Goal: Information Seeking & Learning: Learn about a topic

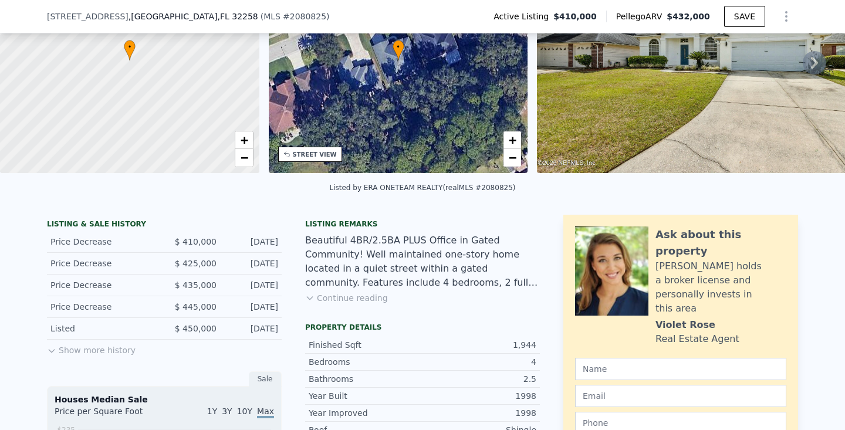
scroll to position [138, 0]
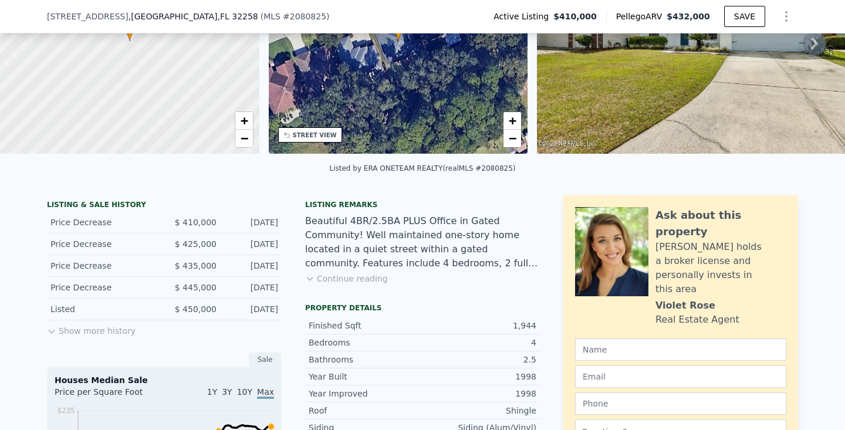
click at [110, 330] on button "Show more history" at bounding box center [91, 328] width 89 height 16
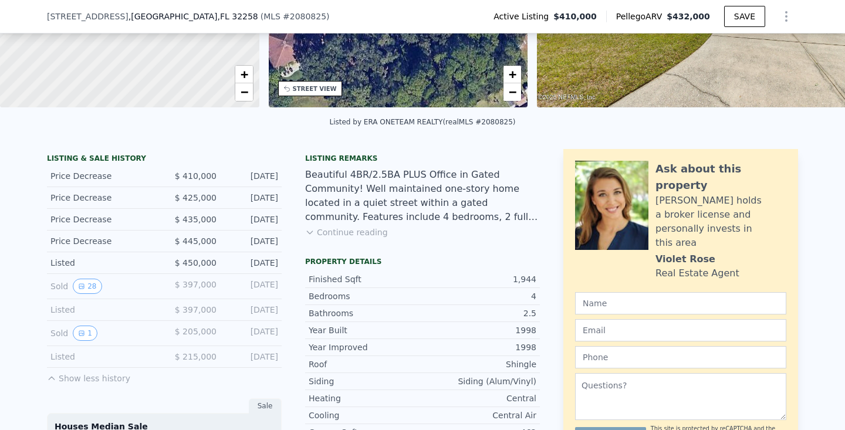
scroll to position [197, 0]
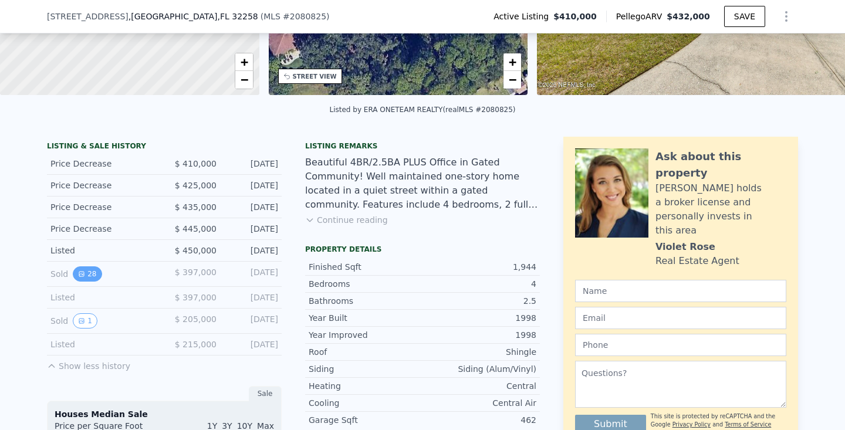
click at [86, 271] on button "28" at bounding box center [87, 273] width 29 height 15
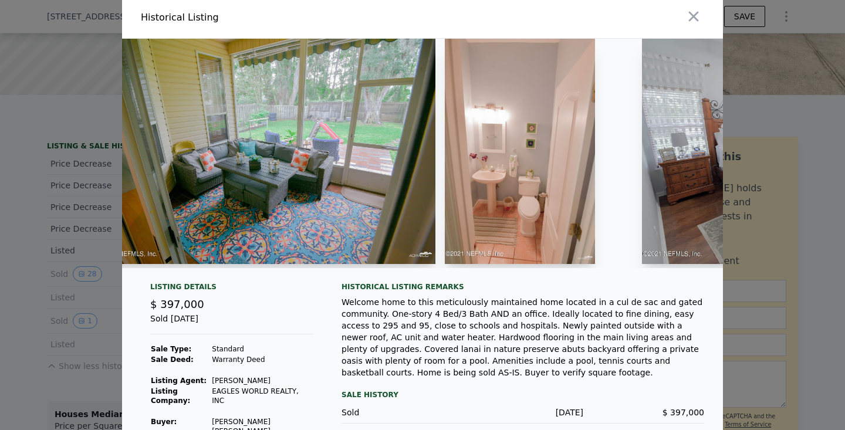
scroll to position [0, 5291]
click at [378, 179] on img at bounding box center [265, 151] width 337 height 225
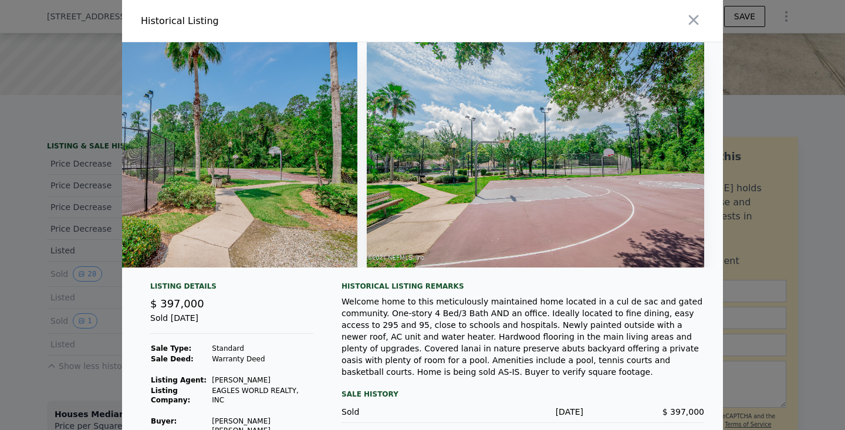
scroll to position [0, 0]
click at [691, 15] on icon "button" at bounding box center [693, 20] width 16 height 16
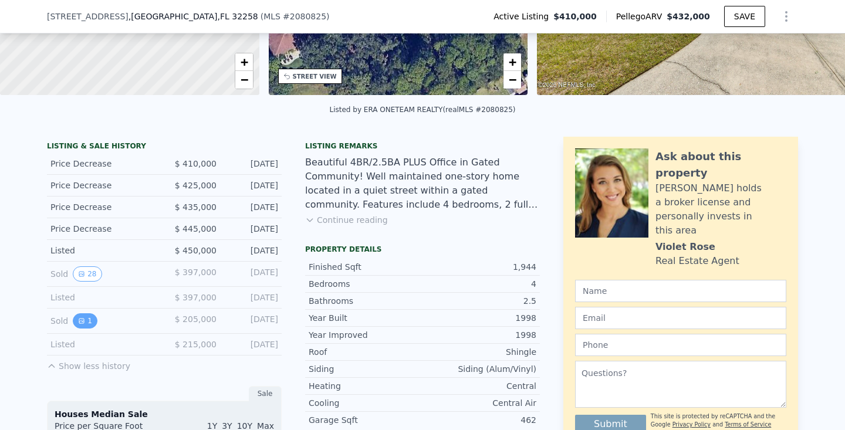
click at [78, 320] on icon "View historical data" at bounding box center [81, 320] width 7 height 7
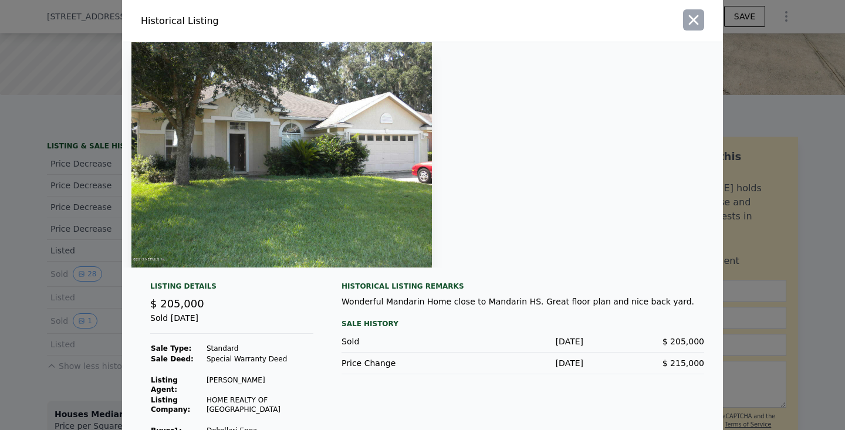
click at [694, 21] on icon "button" at bounding box center [694, 20] width 10 height 10
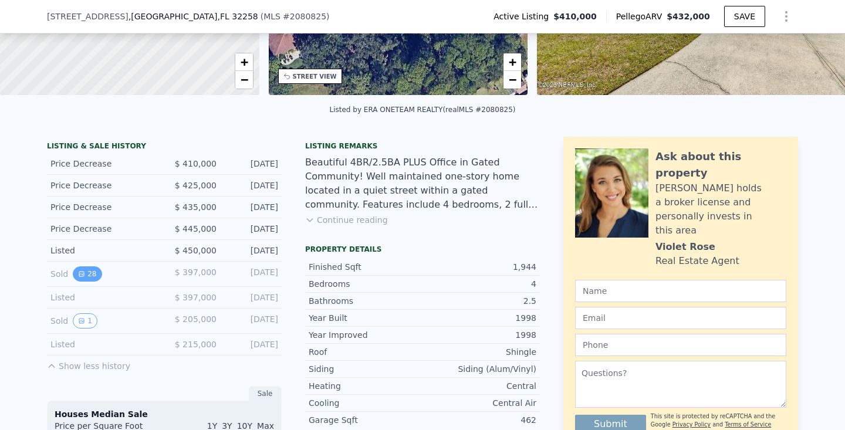
click at [87, 268] on button "28" at bounding box center [87, 273] width 29 height 15
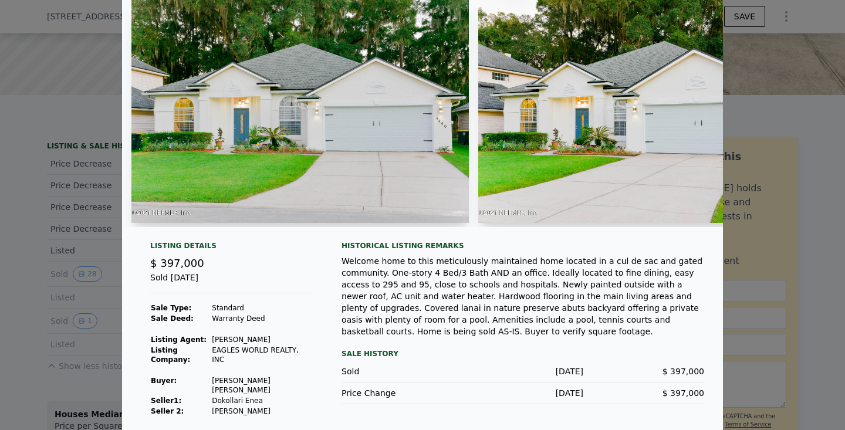
scroll to position [44, 0]
click at [74, 309] on div at bounding box center [422, 215] width 845 height 430
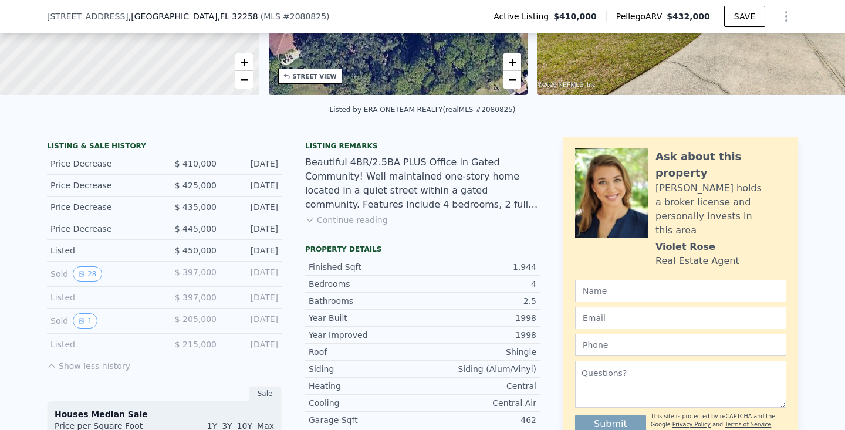
click at [341, 221] on button "Continue reading" at bounding box center [346, 220] width 83 height 12
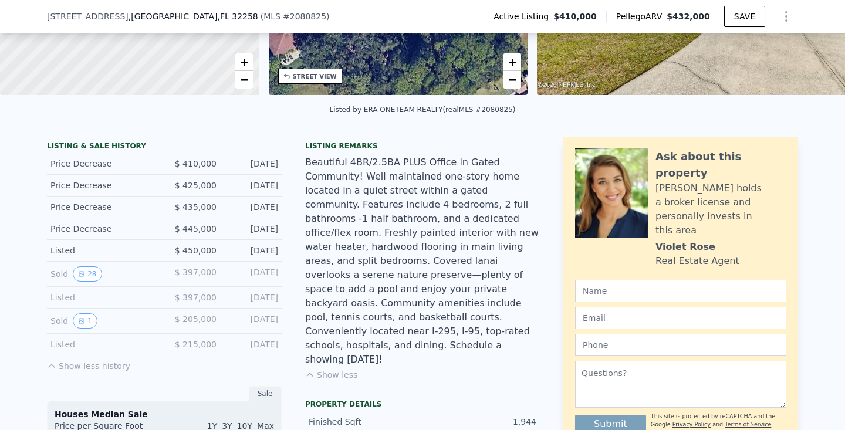
click at [245, 161] on div "[DATE]" at bounding box center [252, 164] width 52 height 12
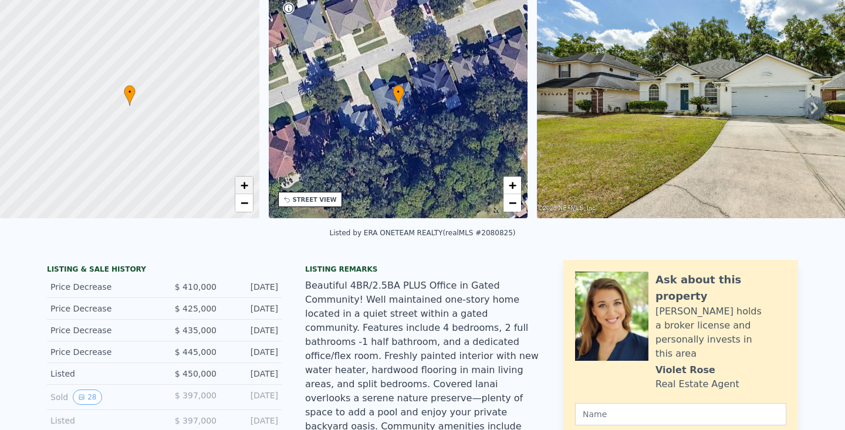
scroll to position [5, 0]
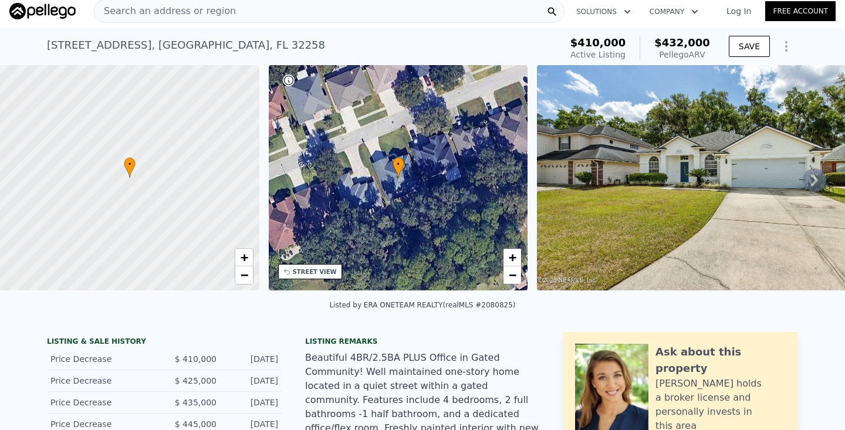
click at [702, 56] on div "Pellego ARV" at bounding box center [682, 55] width 56 height 12
click at [808, 175] on icon at bounding box center [814, 179] width 23 height 23
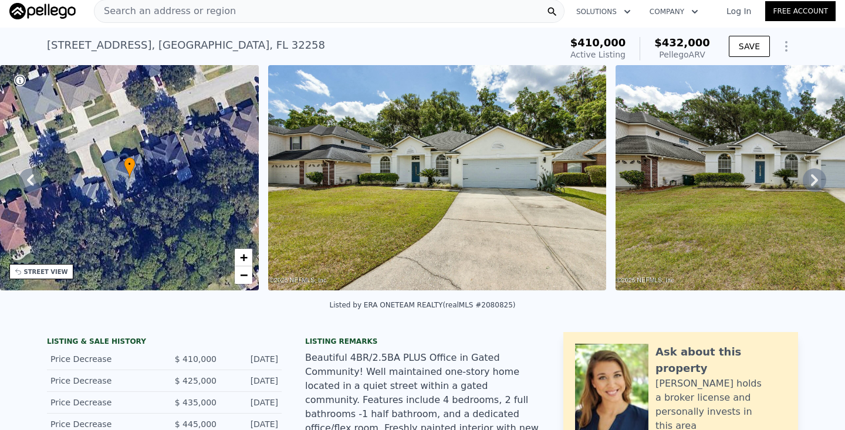
click at [808, 175] on icon at bounding box center [814, 179] width 23 height 23
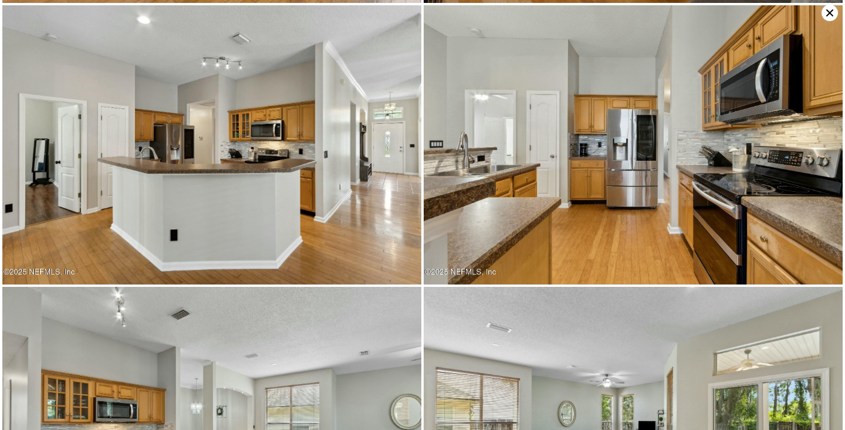
scroll to position [1971, 0]
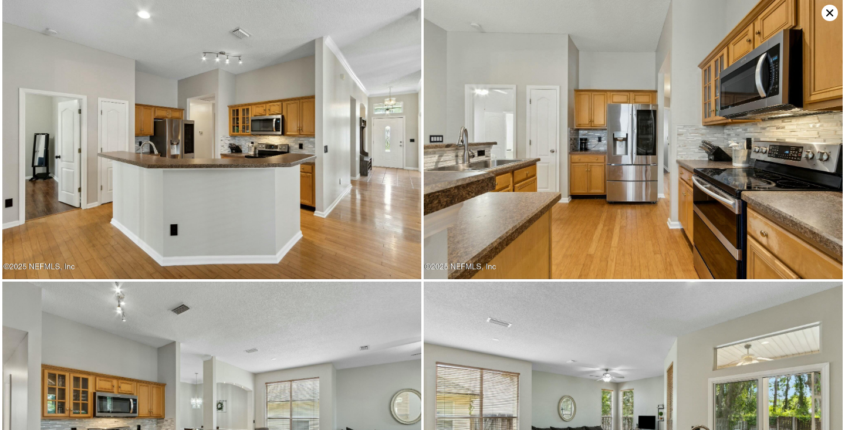
click at [822, 12] on icon at bounding box center [829, 13] width 16 height 16
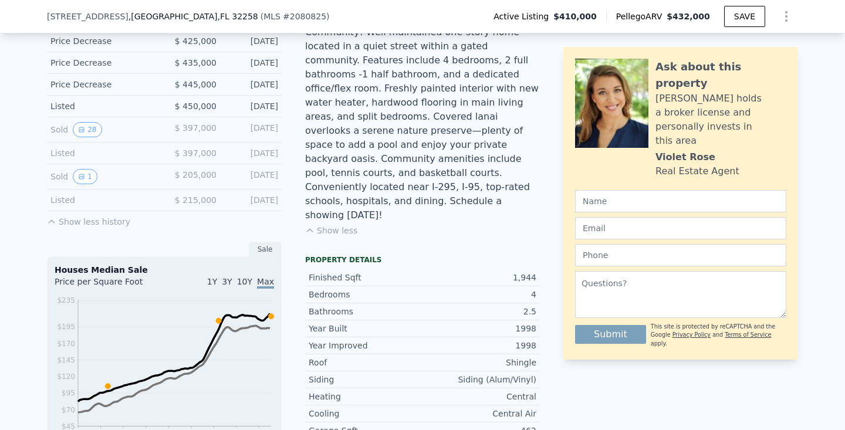
scroll to position [352, 0]
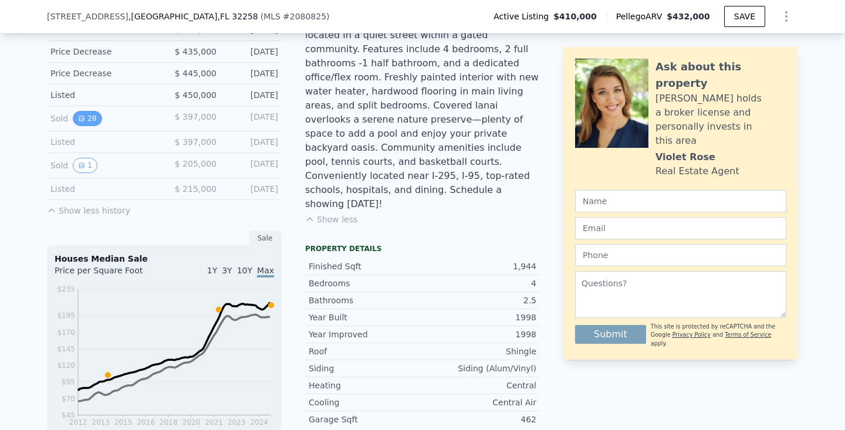
click at [91, 115] on button "28" at bounding box center [87, 118] width 29 height 15
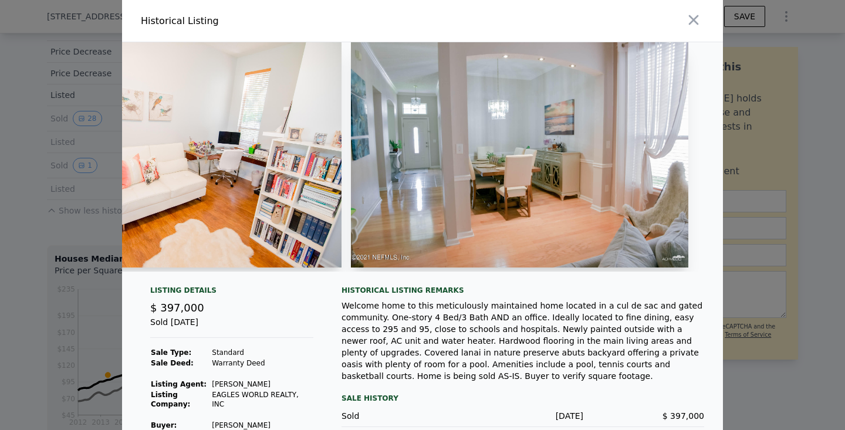
scroll to position [0, 1605]
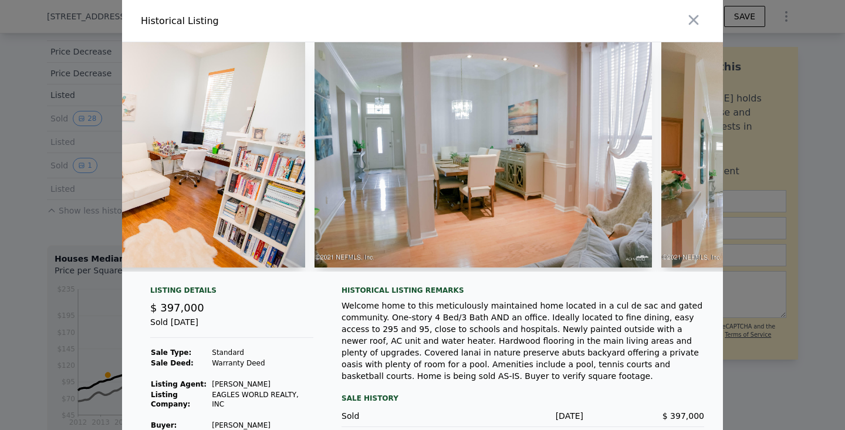
click at [392, 189] on img at bounding box center [482, 154] width 337 height 225
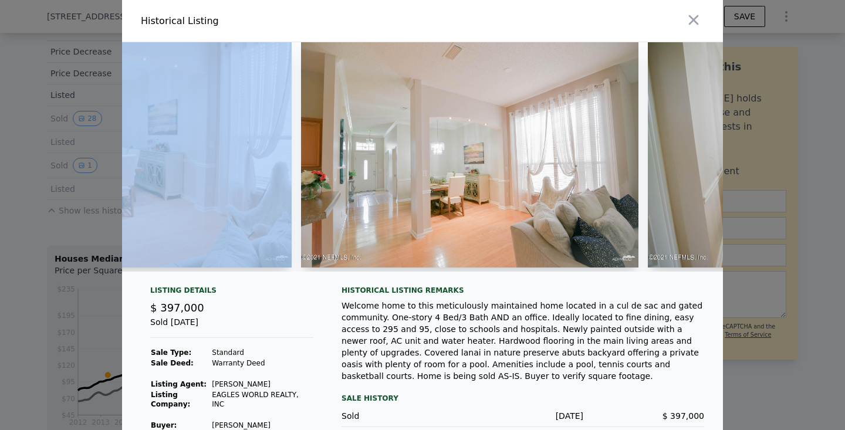
click at [404, 188] on img at bounding box center [469, 154] width 337 height 225
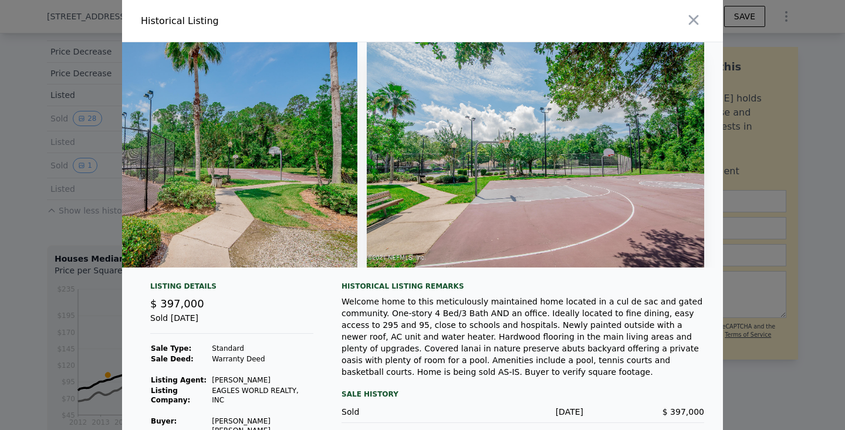
scroll to position [0, 9064]
click at [692, 21] on icon "button" at bounding box center [693, 20] width 16 height 16
